Goal: Task Accomplishment & Management: Manage account settings

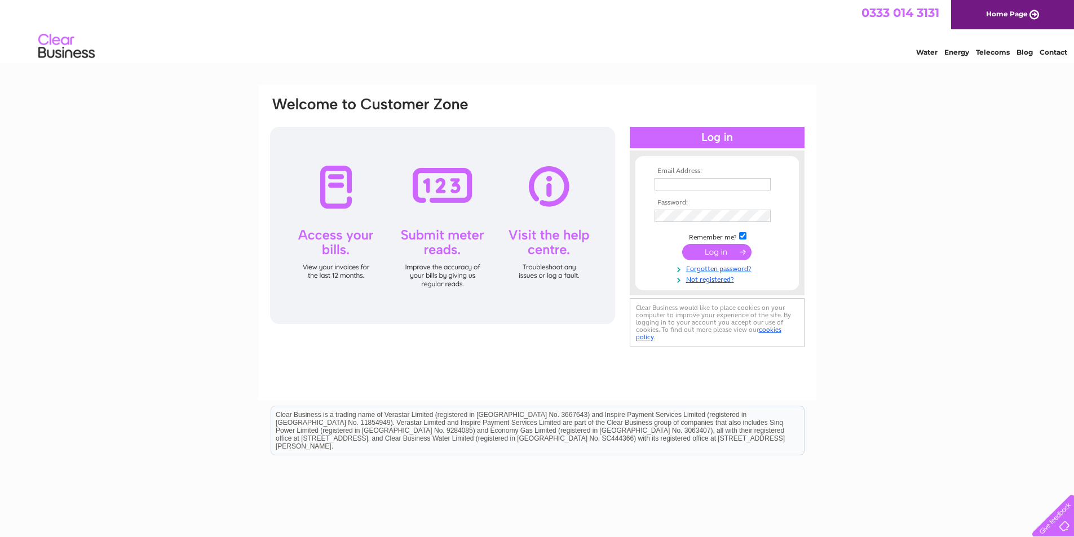
type input "[EMAIL_ADDRESS][DOMAIN_NAME]"
click at [729, 253] on input "submit" at bounding box center [716, 252] width 69 height 16
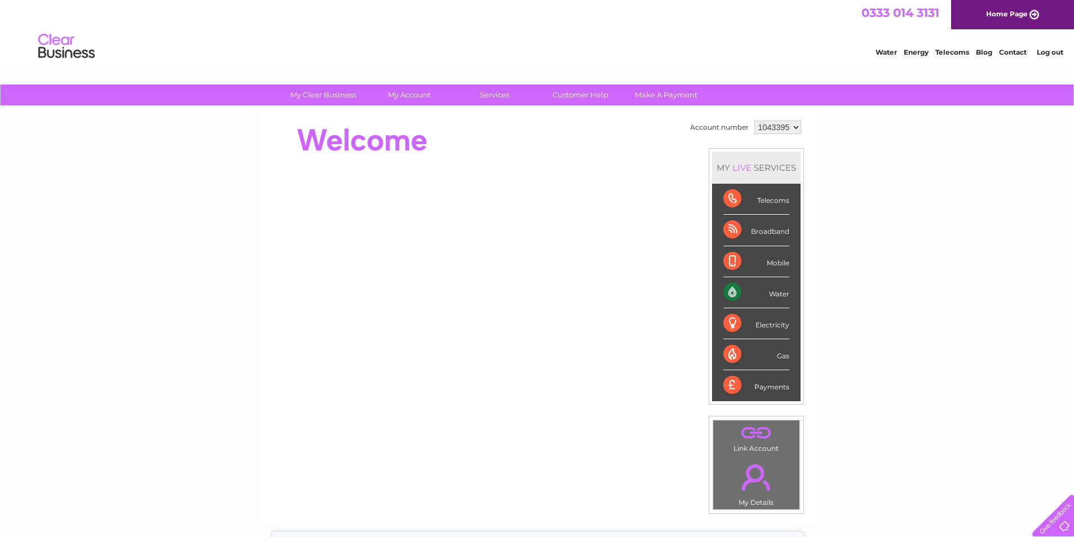
click at [1050, 52] on link "Log out" at bounding box center [1050, 52] width 26 height 8
